Goal: Check status: Check status

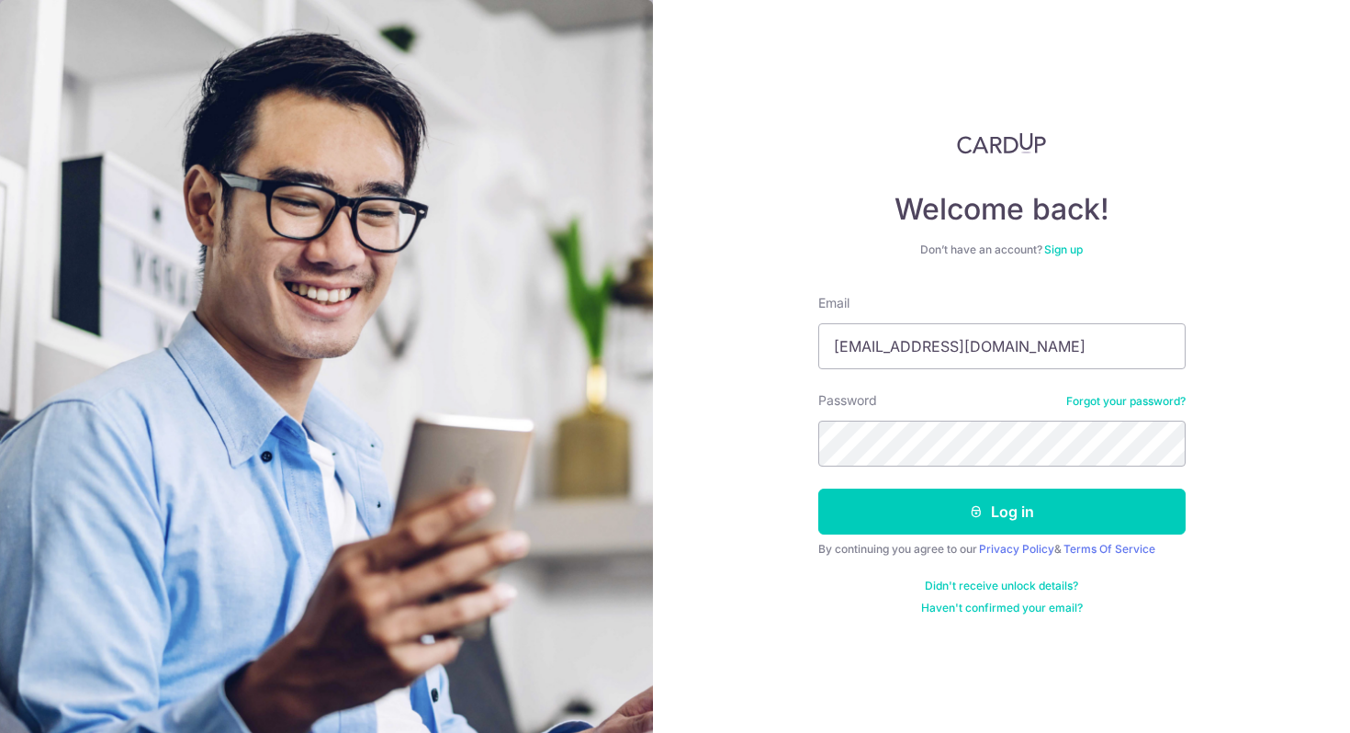
click at [744, 450] on div "Welcome back! Don’t have an account? Sign up Email chanjiawei112@gmail.com Pass…" at bounding box center [1001, 366] width 697 height 733
click at [934, 535] on form "Email chanjiawei112@gmail.com Password Forgot your password? Log in By continui…" at bounding box center [1001, 454] width 367 height 321
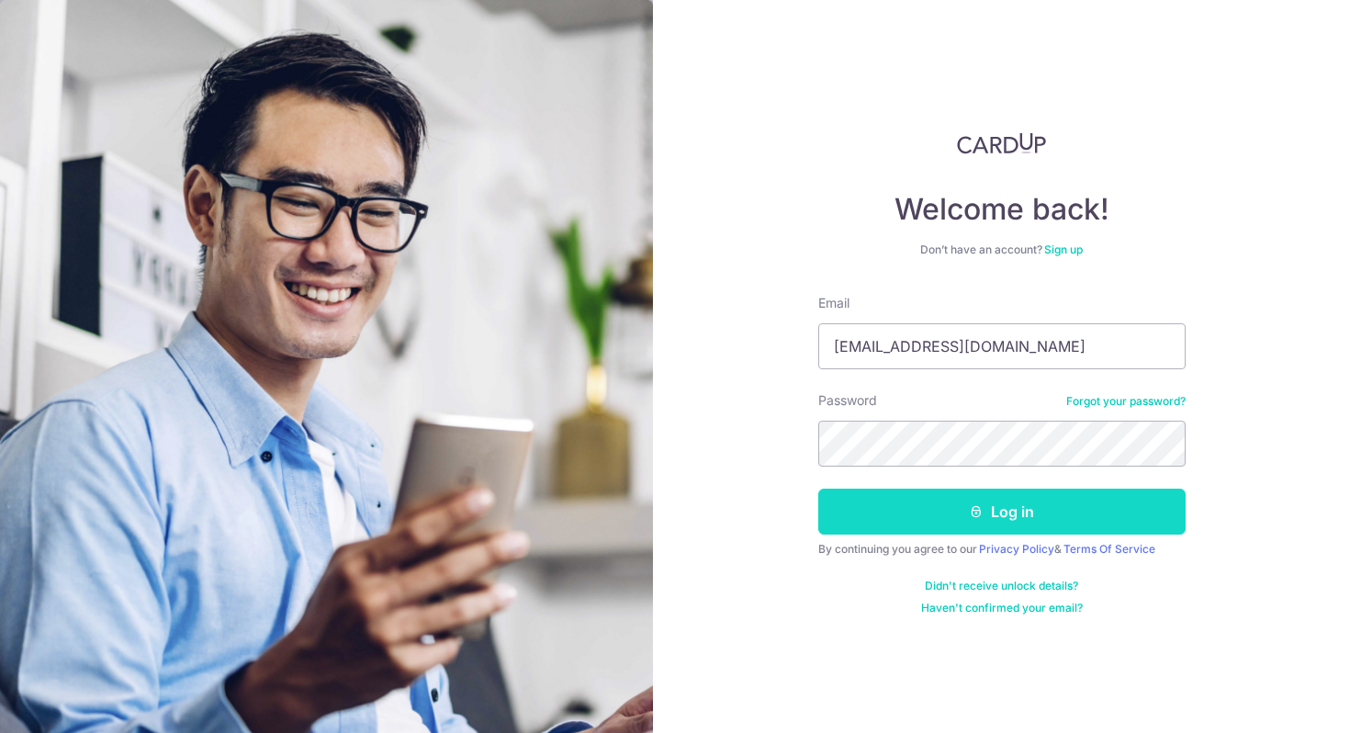
click at [950, 521] on button "Log in" at bounding box center [1001, 512] width 367 height 46
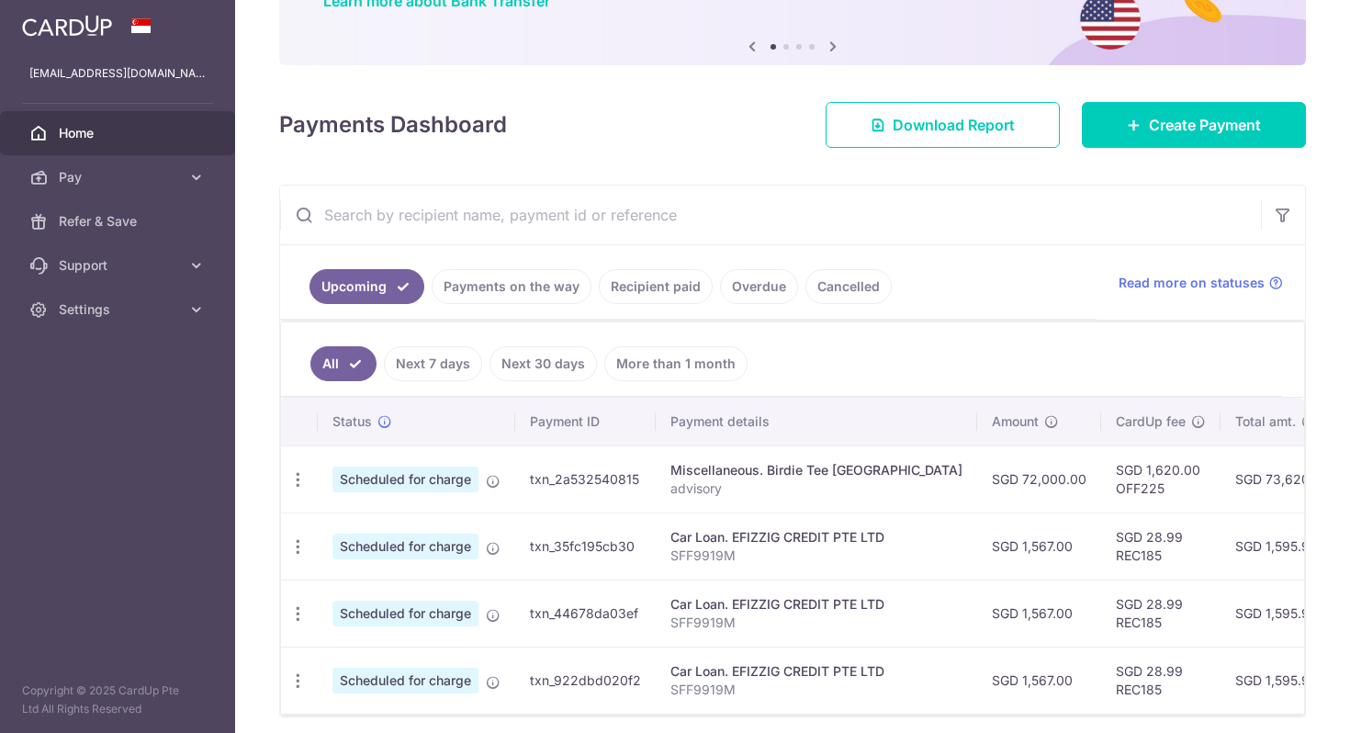
scroll to position [251, 0]
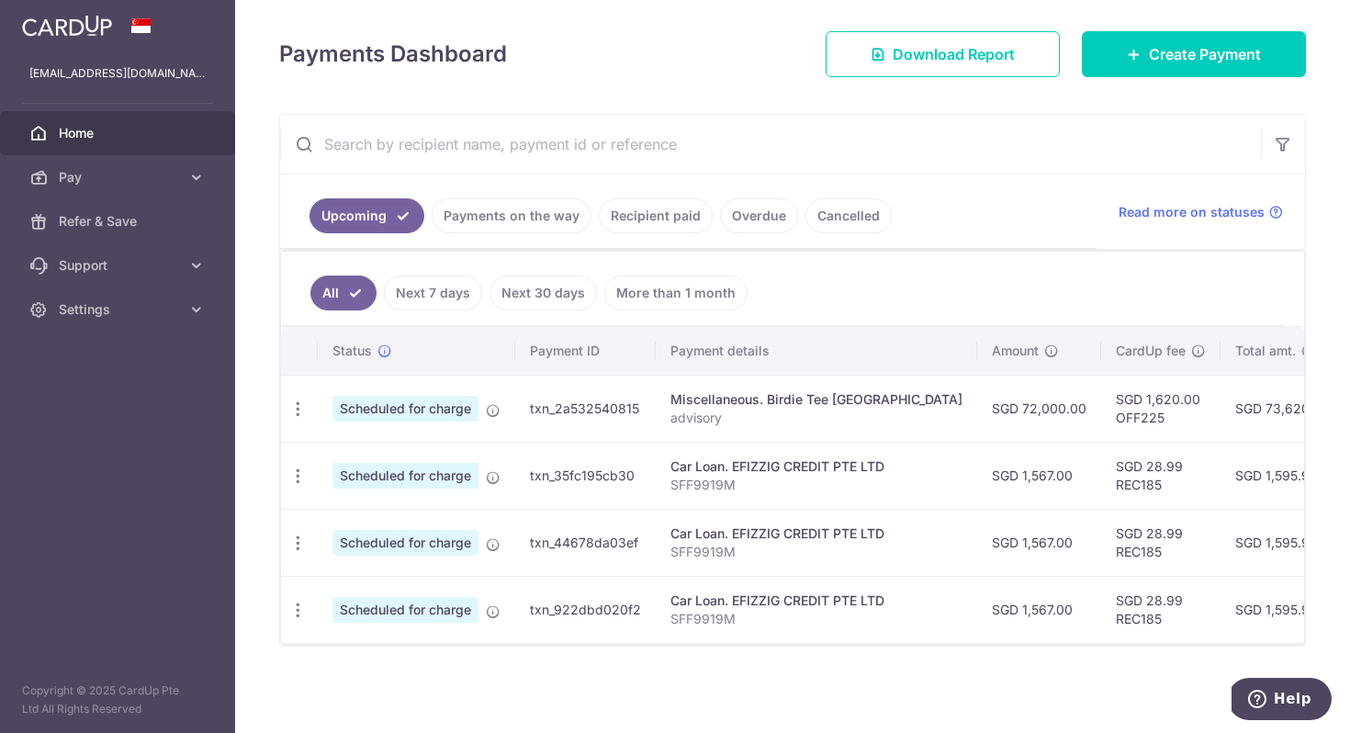
click at [437, 221] on li "Payments on the way" at bounding box center [507, 215] width 167 height 35
click at [482, 209] on link "Payments on the way" at bounding box center [512, 215] width 160 height 35
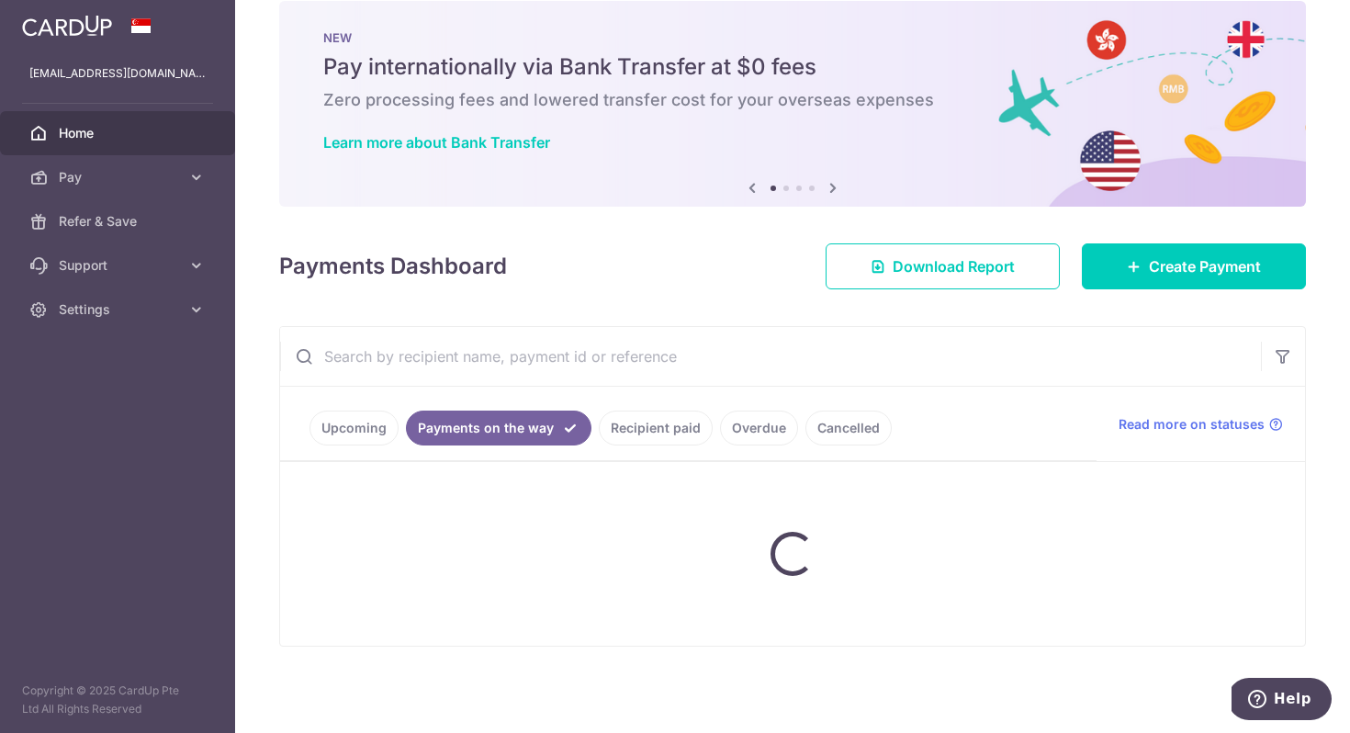
scroll to position [96, 0]
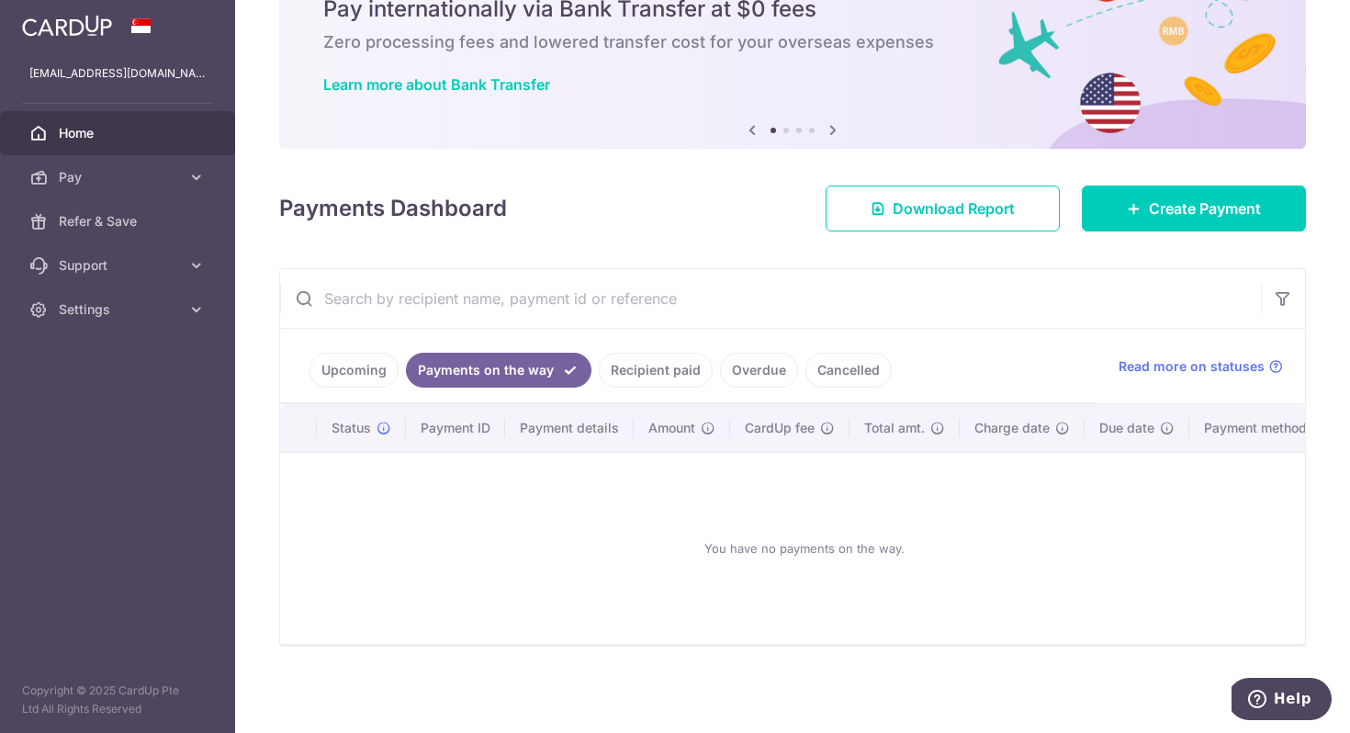
click at [610, 363] on link "Recipient paid" at bounding box center [656, 370] width 114 height 35
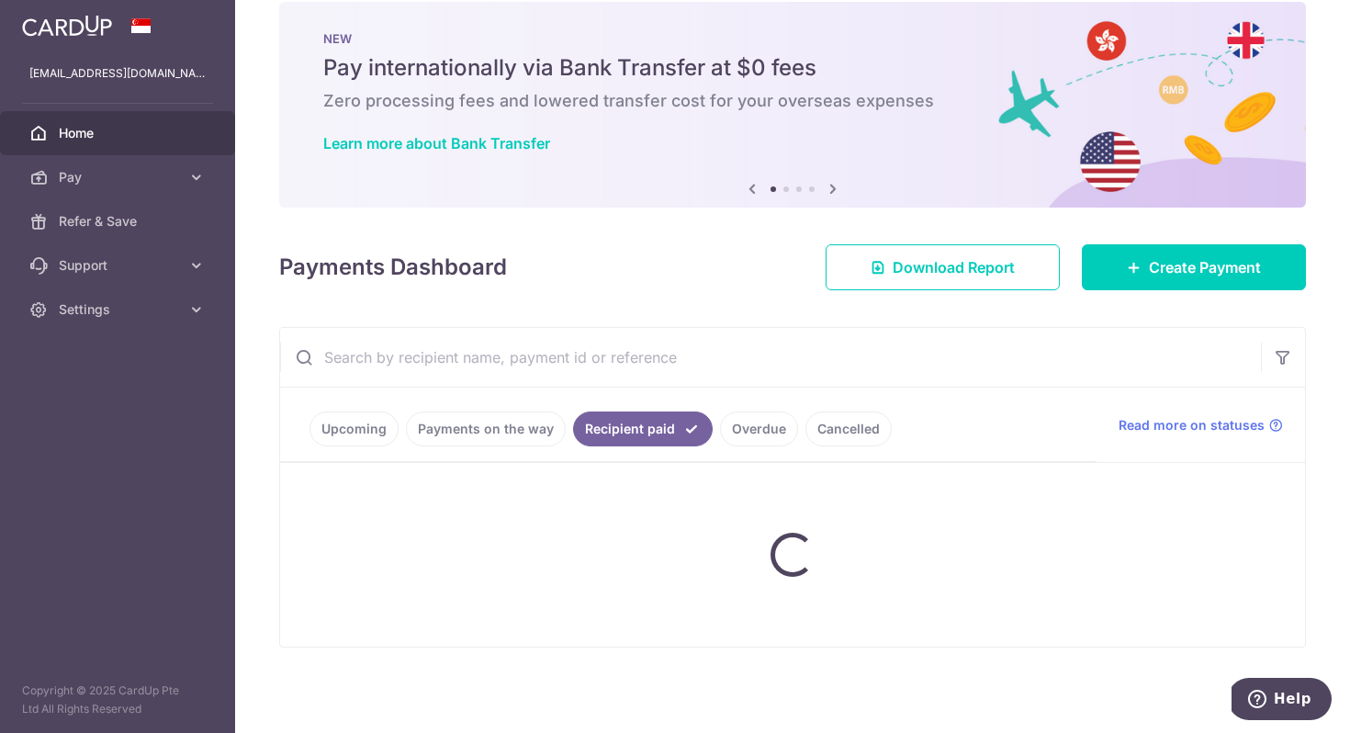
scroll to position [106, 0]
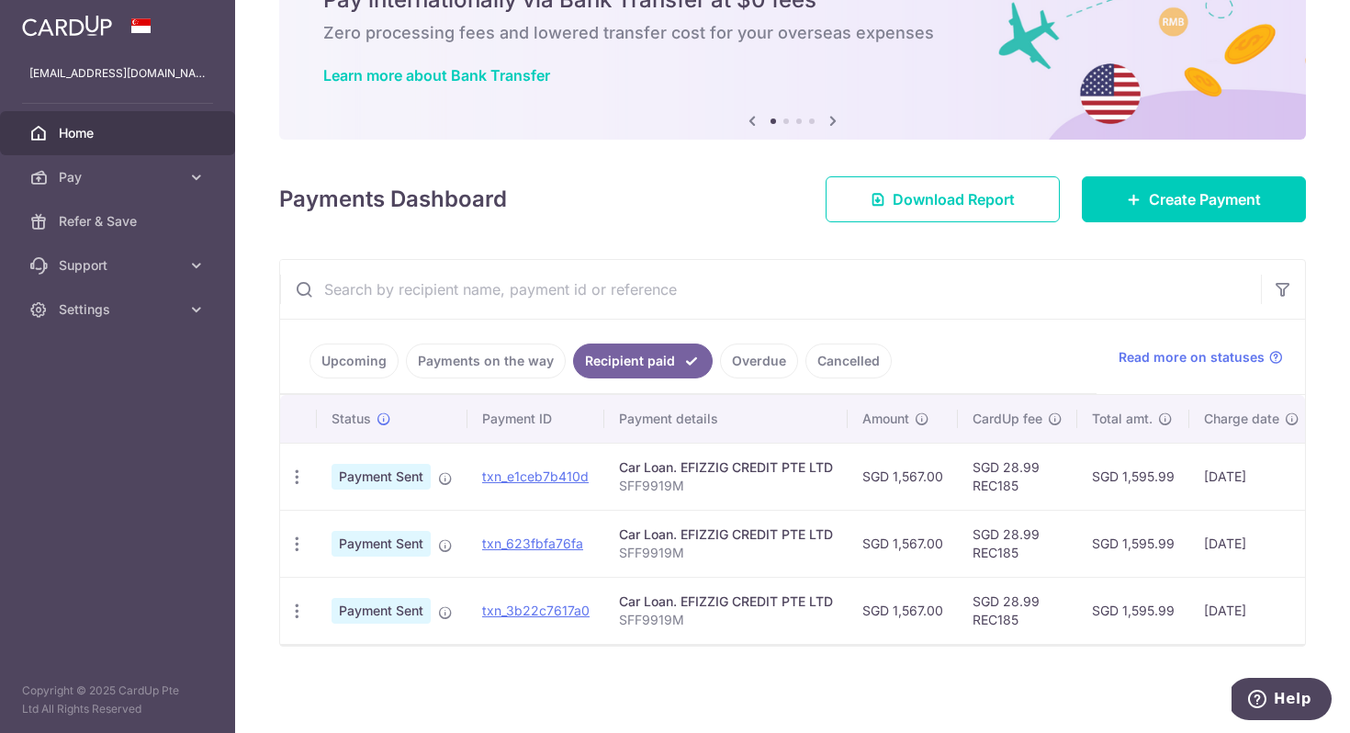
click at [475, 320] on ul "Upcoming Payments on the way Recipient paid Overdue Cancelled" at bounding box center [688, 357] width 816 height 74
click at [474, 343] on link "Payments on the way" at bounding box center [486, 360] width 160 height 35
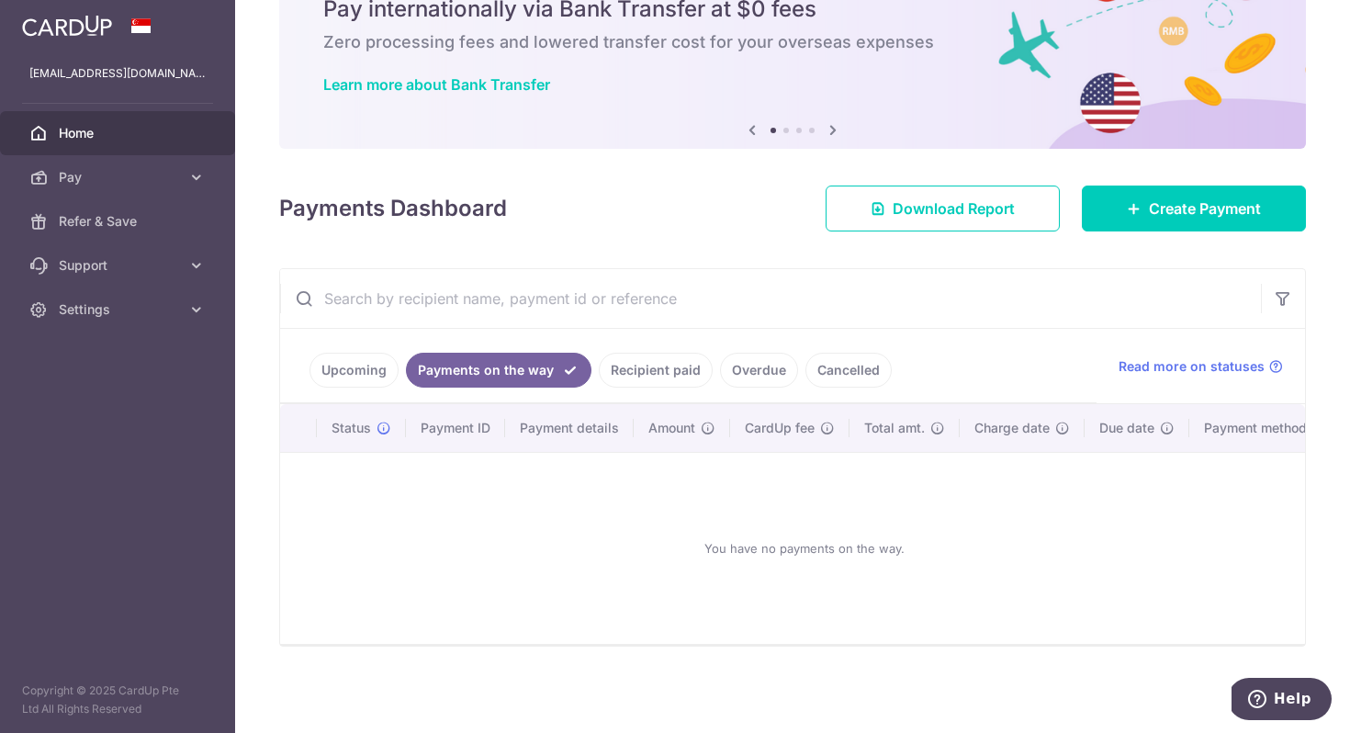
click at [371, 357] on link "Upcoming" at bounding box center [353, 370] width 89 height 35
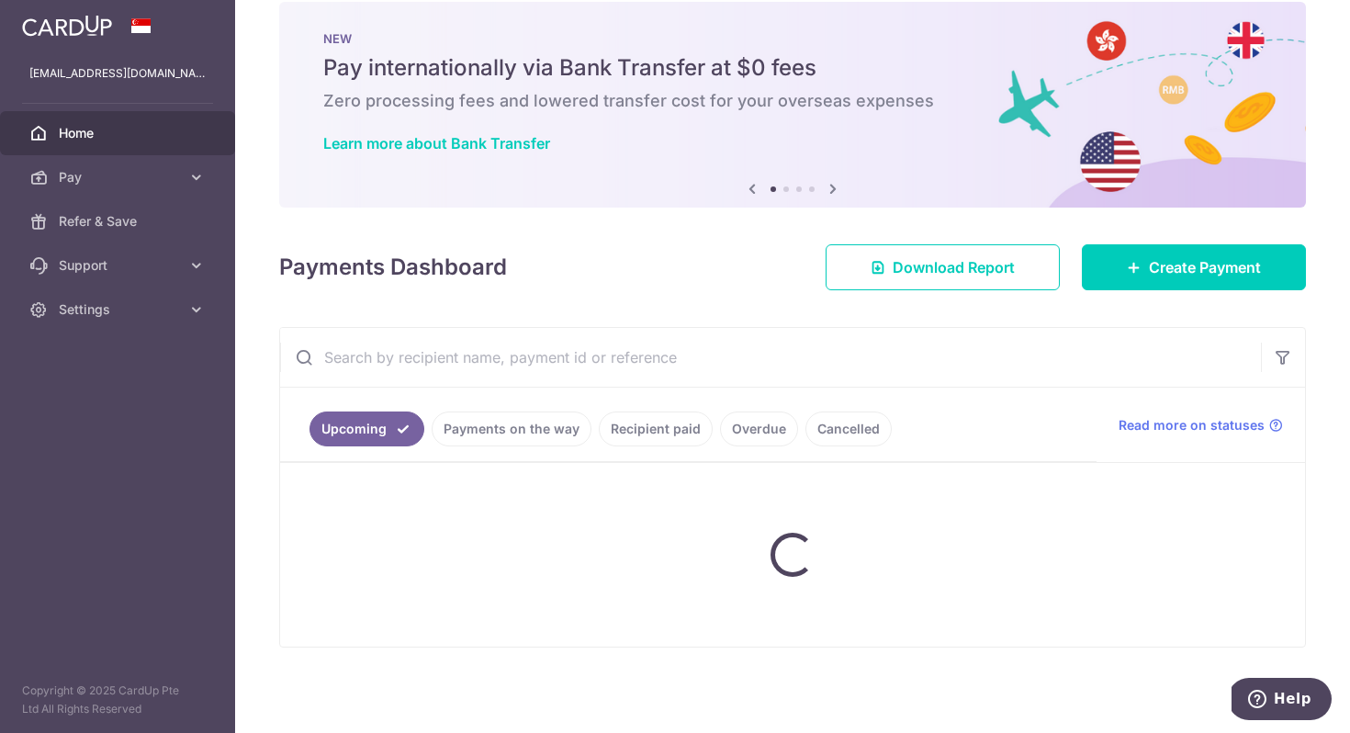
scroll to position [251, 0]
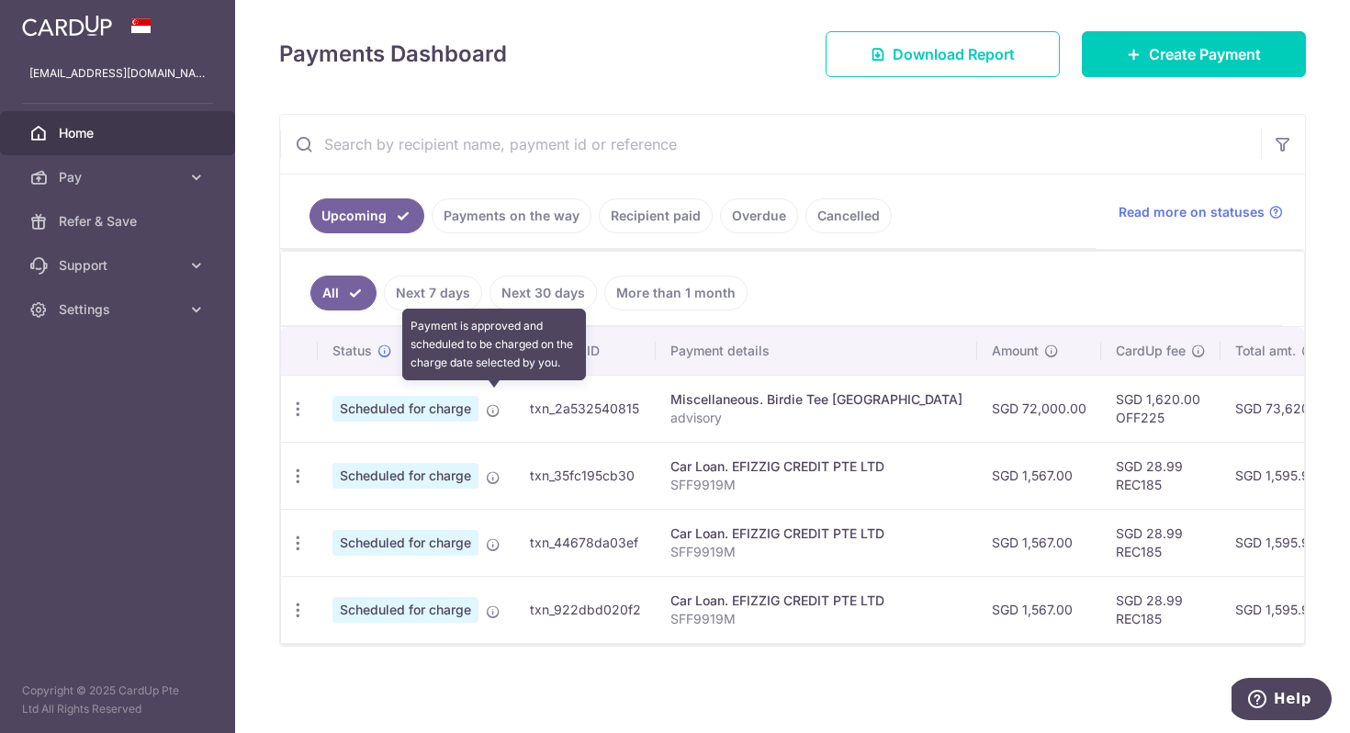
click at [495, 403] on icon at bounding box center [493, 410] width 15 height 15
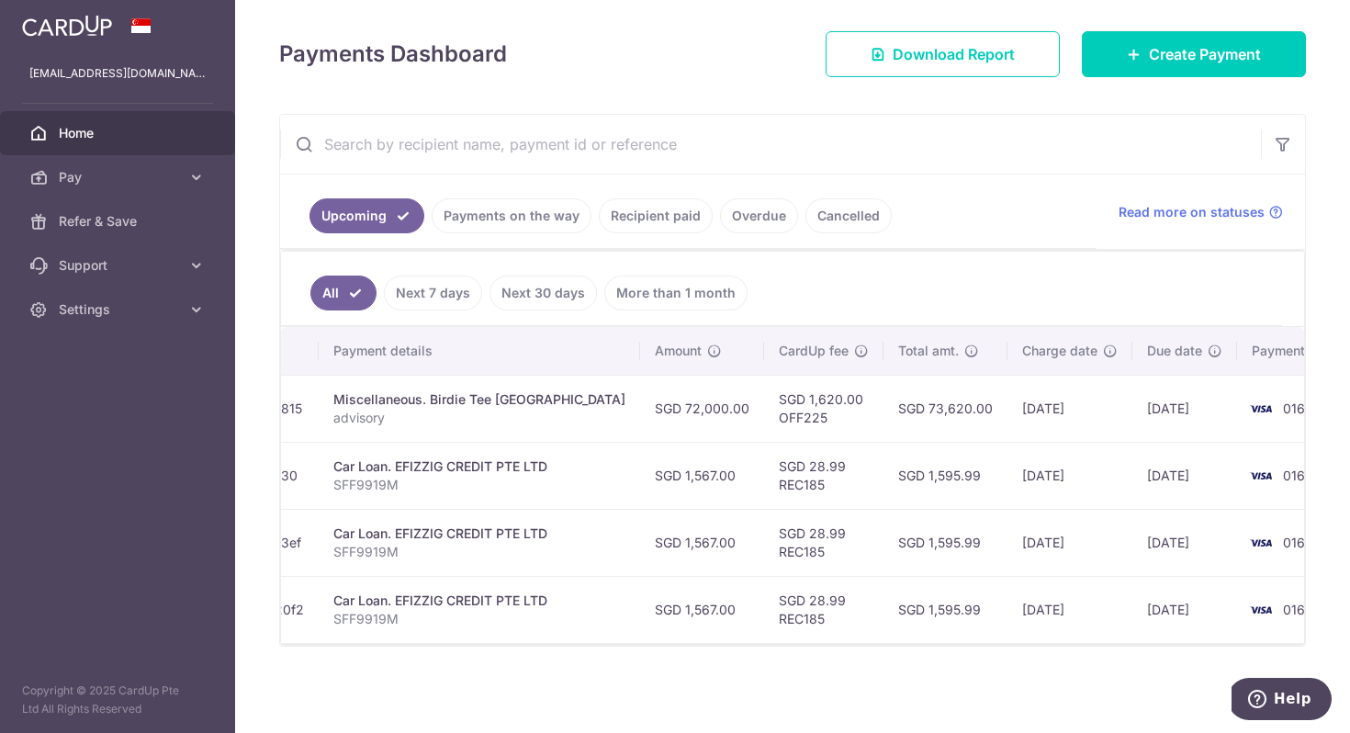
scroll to position [0, 0]
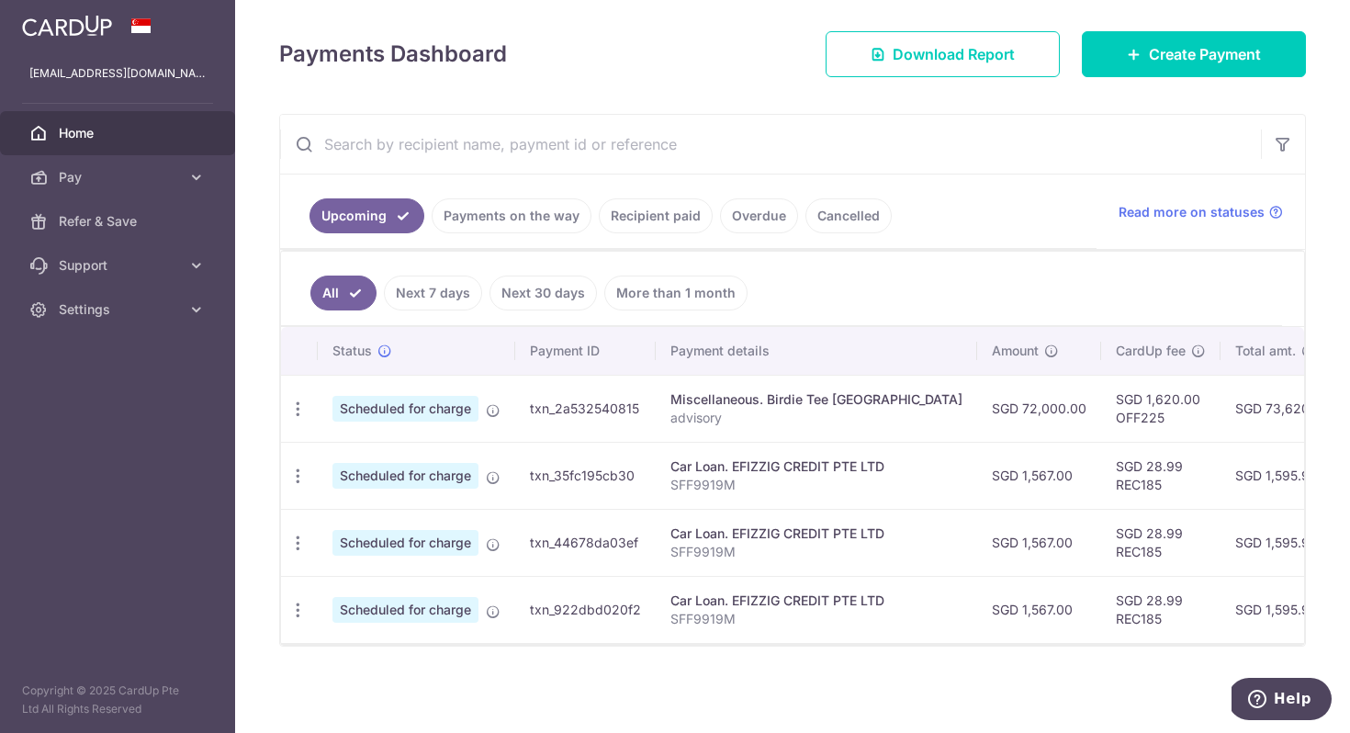
click at [759, 645] on div "Upcoming Payments on the way Recipient paid Overdue Cancelled Read more on stat…" at bounding box center [792, 380] width 1027 height 533
